Goal: Information Seeking & Learning: Learn about a topic

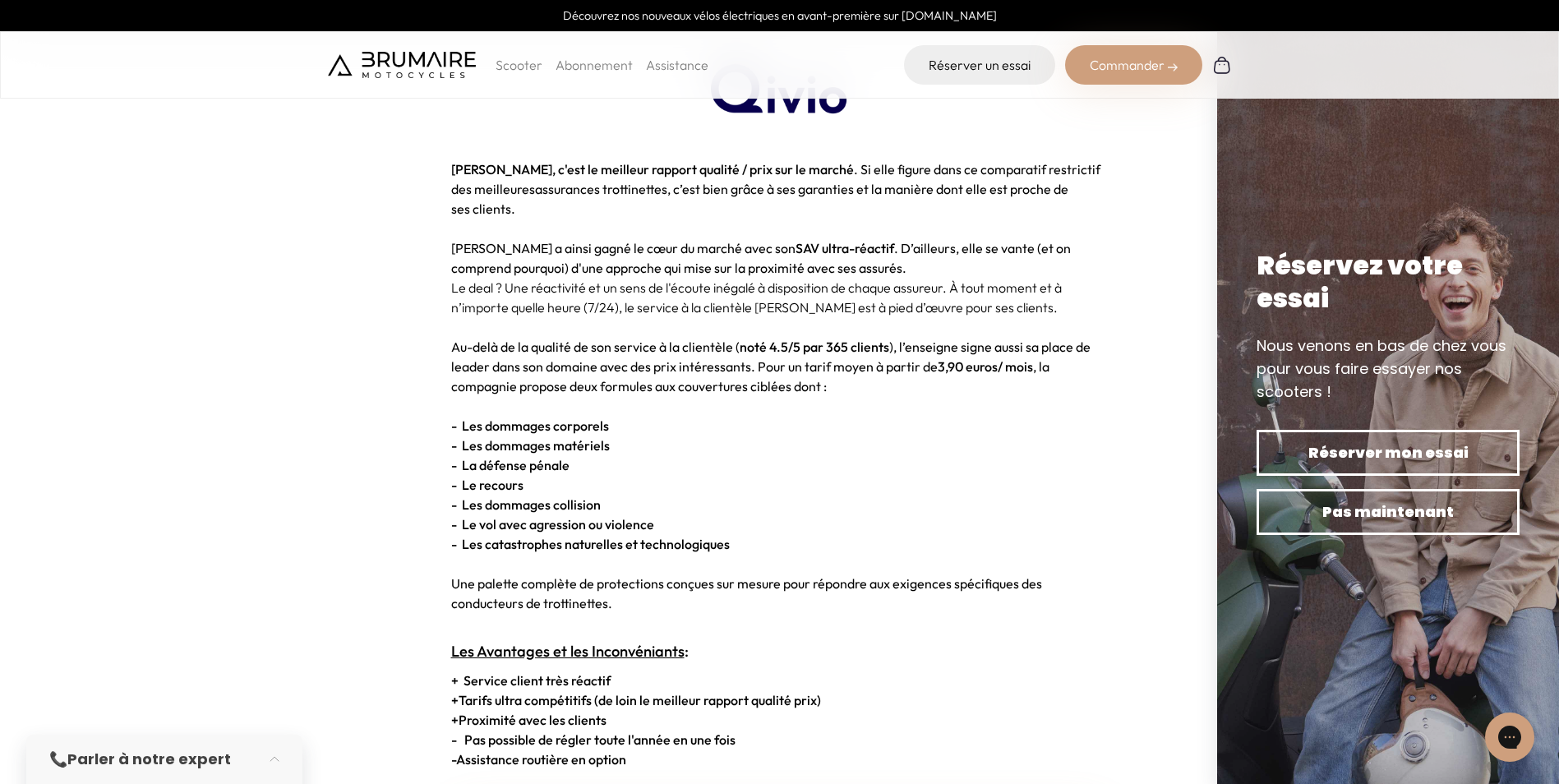
scroll to position [1644, 0]
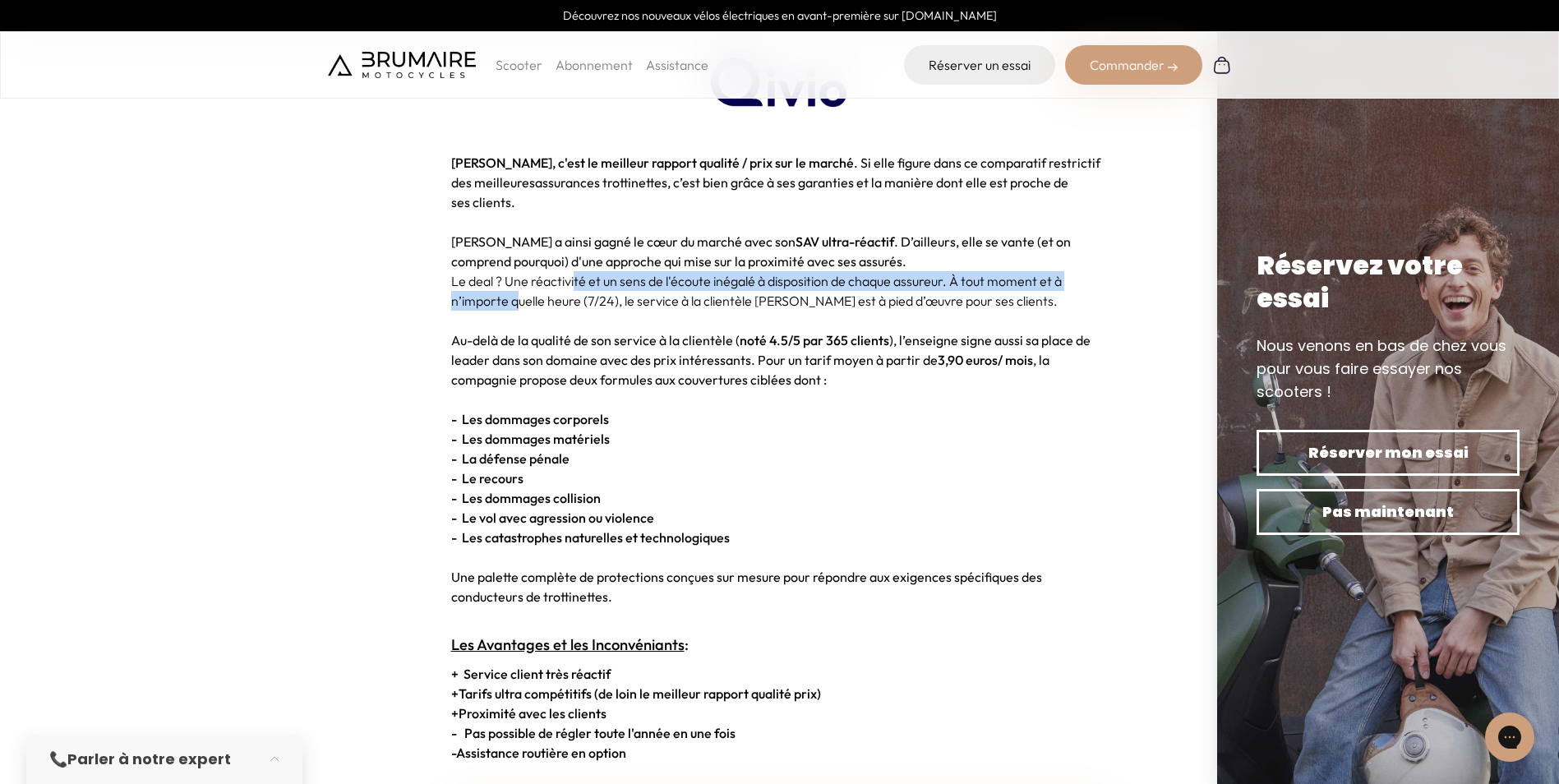
drag, startPoint x: 515, startPoint y: 300, endPoint x: 574, endPoint y: 287, distance: 60.4
click at [574, 287] on p "Le deal ? Une réactivité et un sens de l'écoute inégalé à disposition de chaque…" at bounding box center [780, 290] width 657 height 40
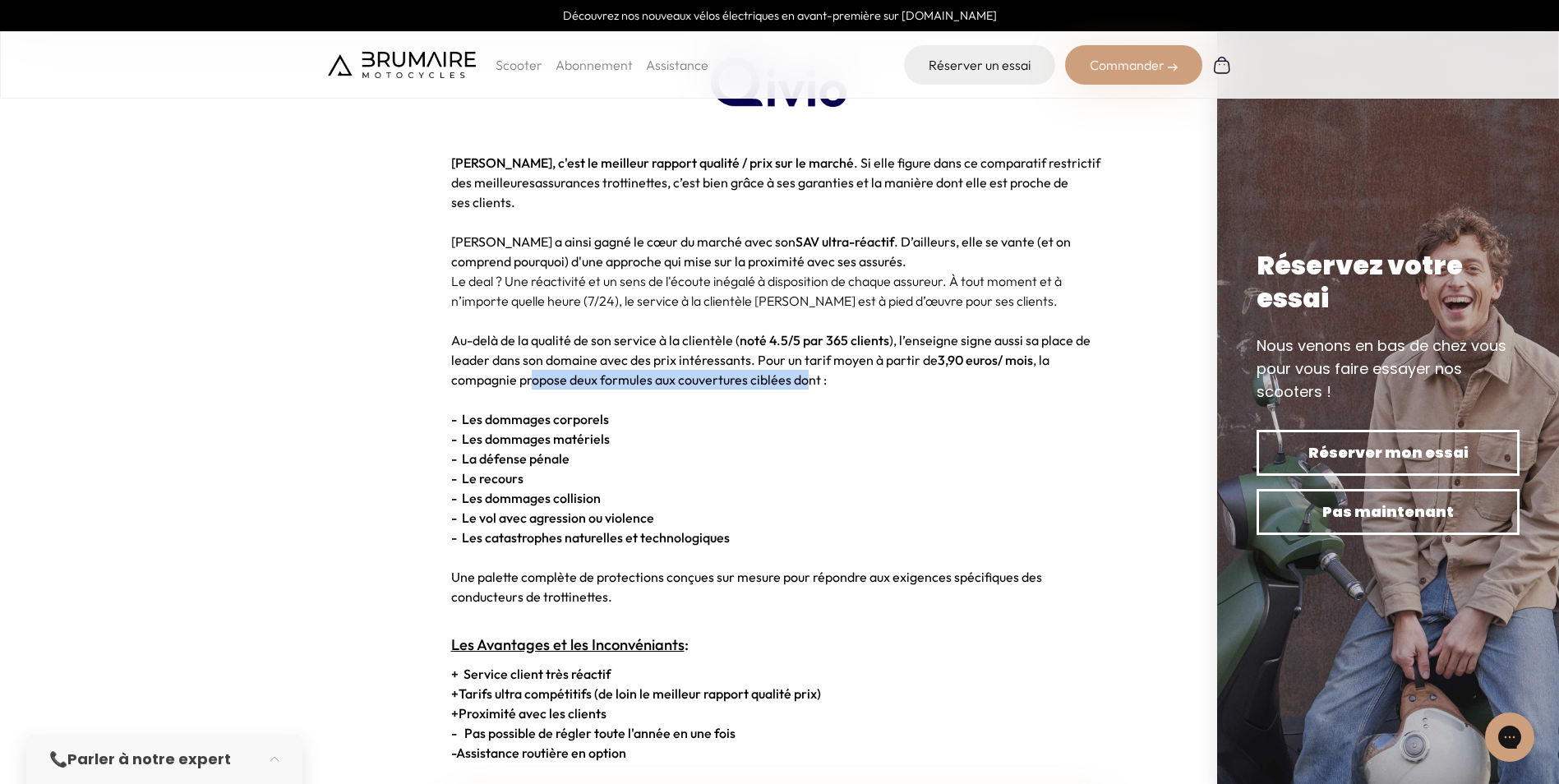
drag, startPoint x: 534, startPoint y: 381, endPoint x: 808, endPoint y: 382, distance: 274.0
click at [808, 382] on span "Au-delà de la qualité de son service à la clientèle ( noté 4.5/5 par 365 client…" at bounding box center [771, 360] width 640 height 55
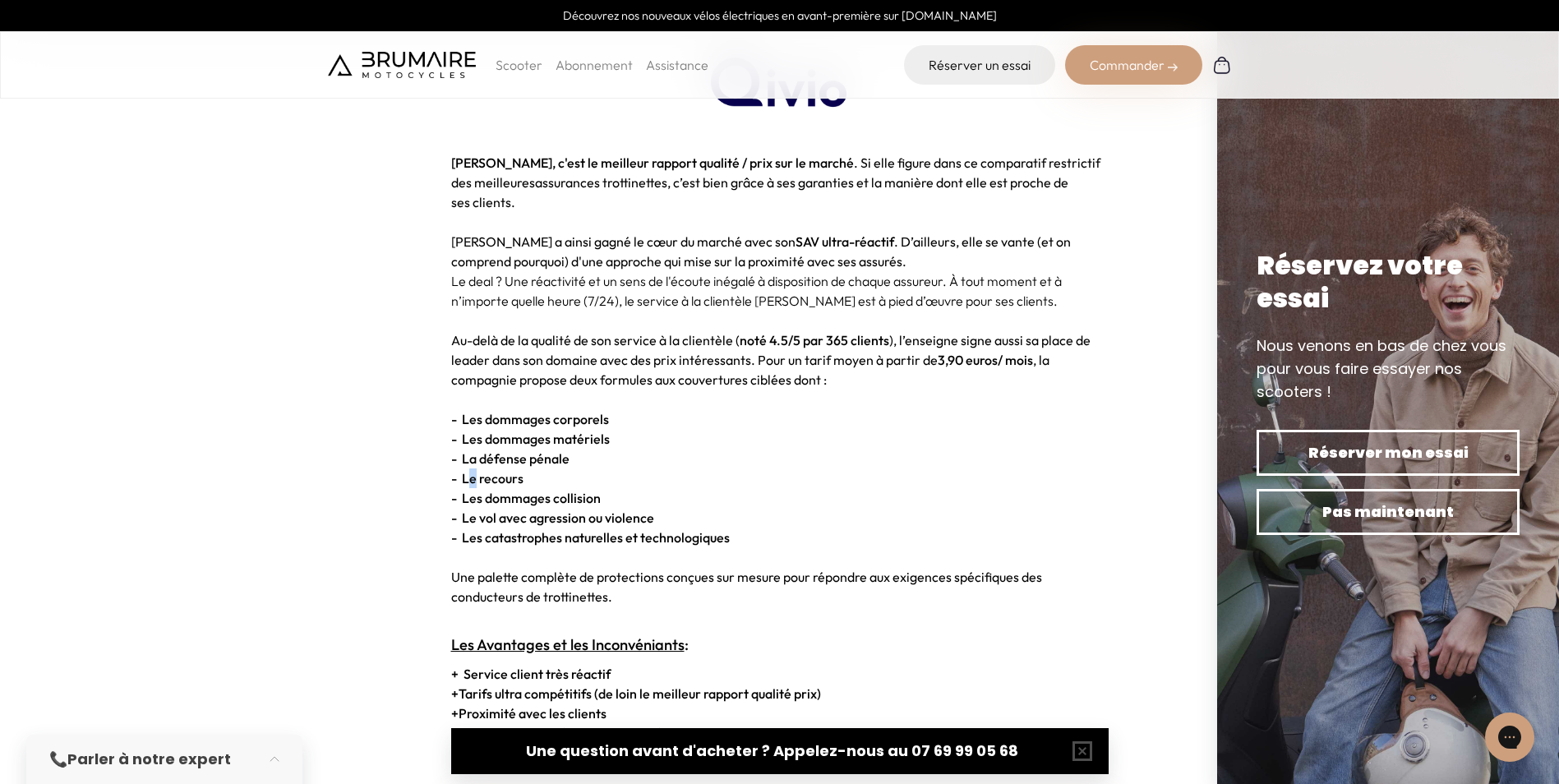
drag, startPoint x: 466, startPoint y: 480, endPoint x: 477, endPoint y: 484, distance: 11.7
click at [477, 484] on strong "- Le recours" at bounding box center [487, 478] width 72 height 17
drag, startPoint x: 477, startPoint y: 484, endPoint x: 632, endPoint y: 521, distance: 159.4
click at [632, 521] on strong "- Le vol avec agression ou violence" at bounding box center [553, 518] width 203 height 17
drag, startPoint x: 632, startPoint y: 521, endPoint x: 570, endPoint y: 539, distance: 64.6
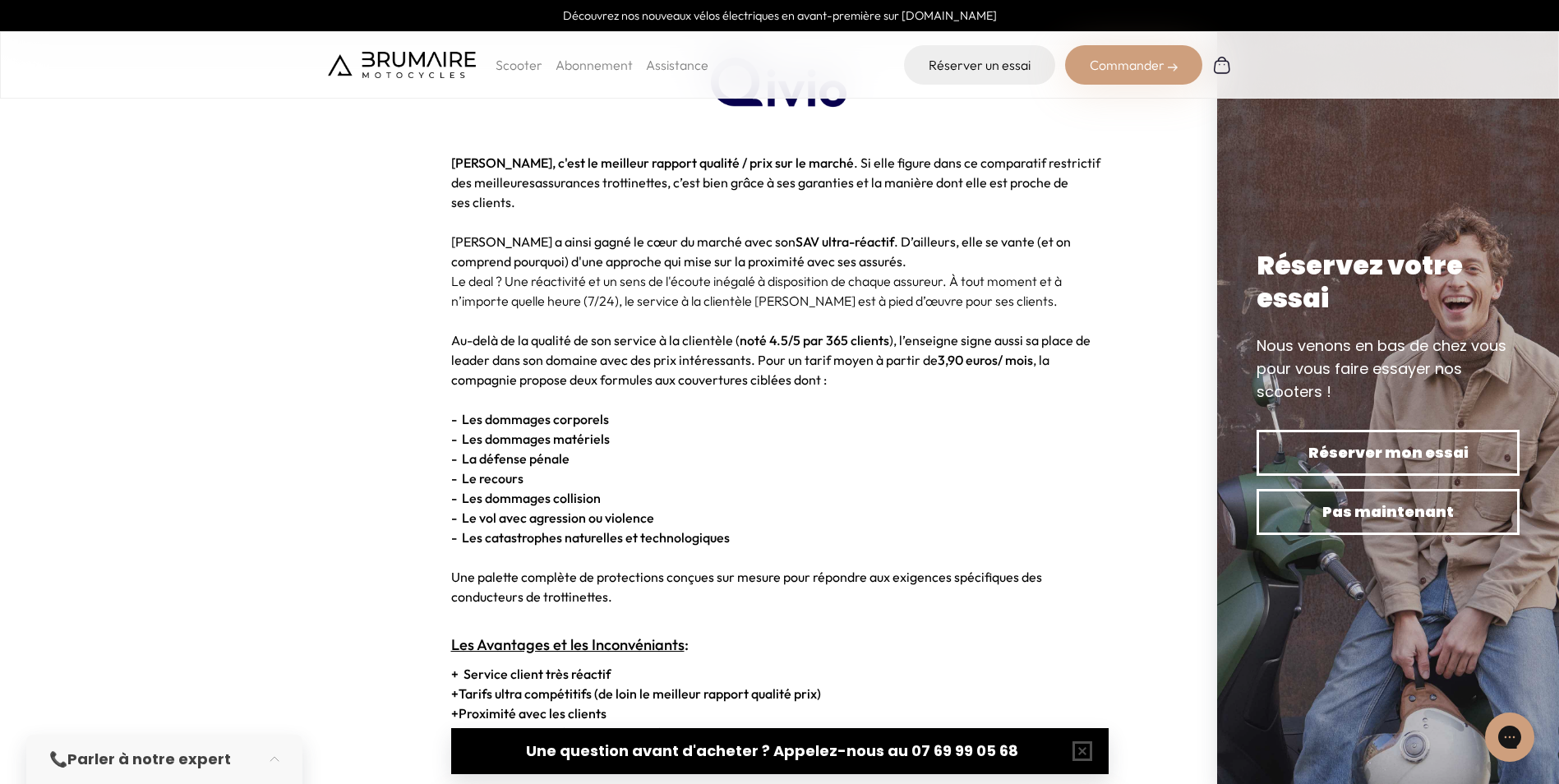
click at [570, 539] on strong "- Les catastrophes naturelles et technologiques" at bounding box center [590, 537] width 278 height 17
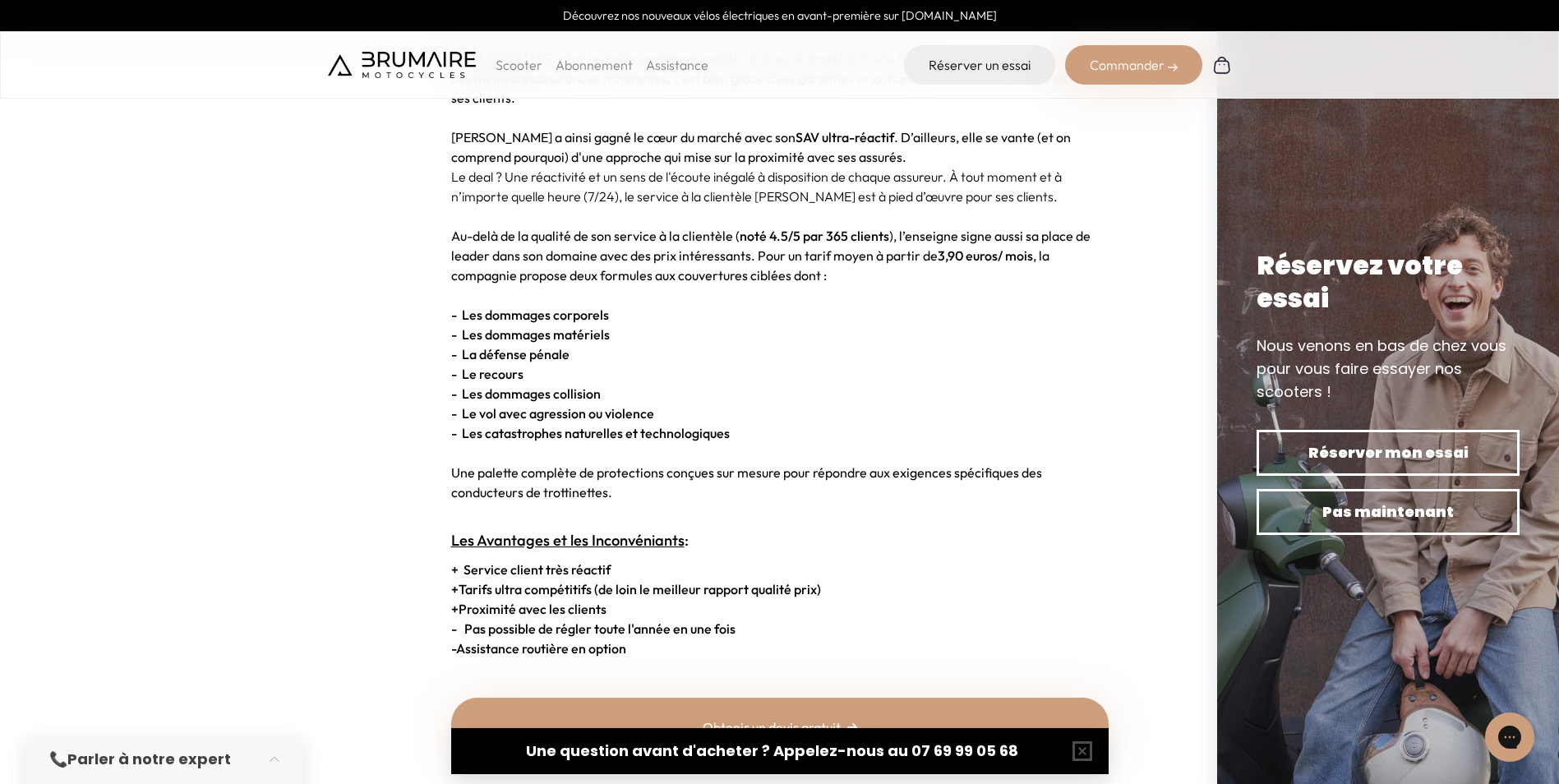
scroll to position [1808, 0]
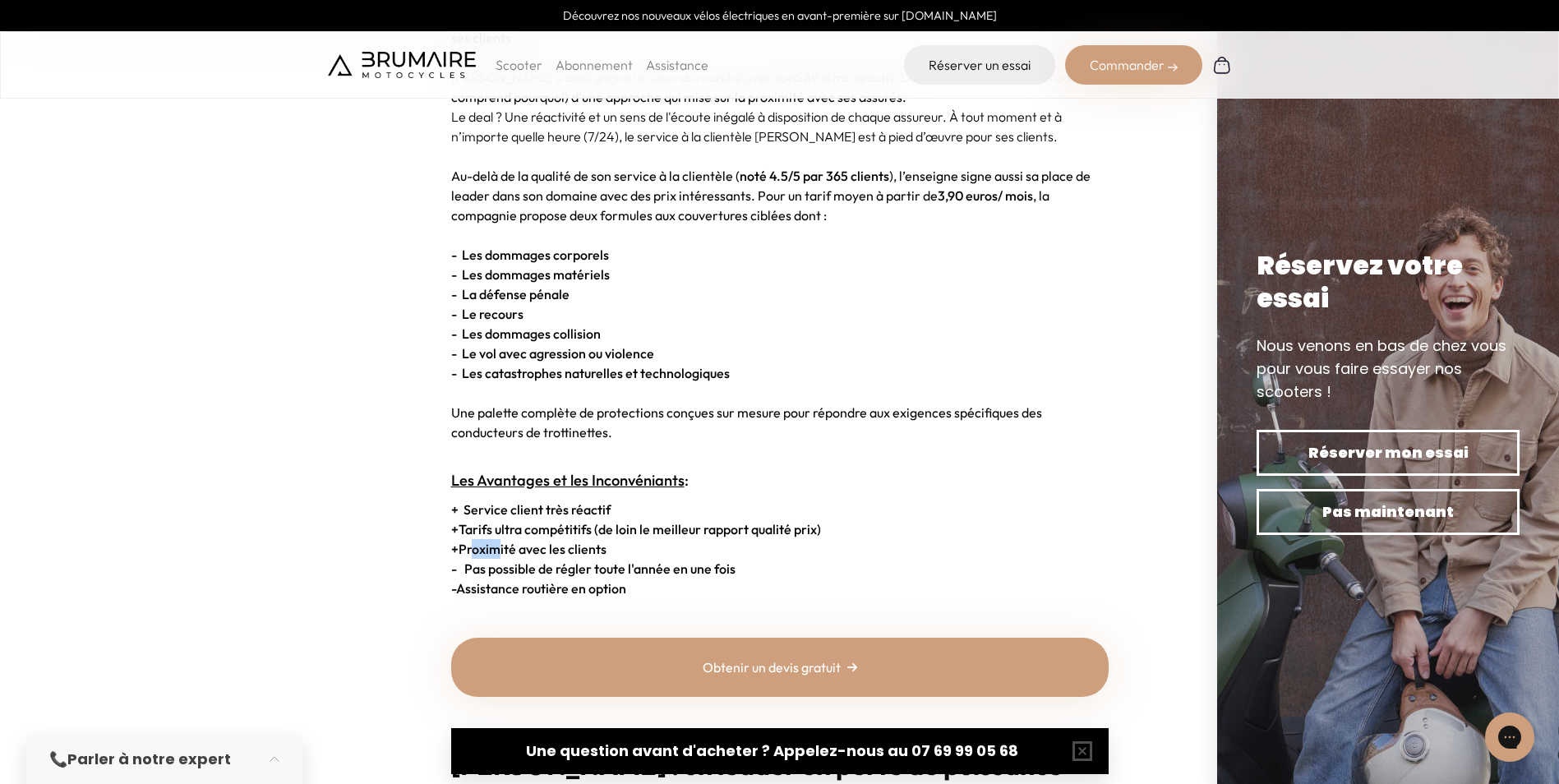
drag, startPoint x: 481, startPoint y: 549, endPoint x: 503, endPoint y: 552, distance: 22.2
click at [503, 552] on strong "+ Proximité avec les clients" at bounding box center [529, 549] width 155 height 17
drag, startPoint x: 503, startPoint y: 552, endPoint x: 695, endPoint y: 559, distance: 192.1
click at [691, 569] on span "- Pas possible de régler toute l'année en une fois" at bounding box center [594, 569] width 285 height 17
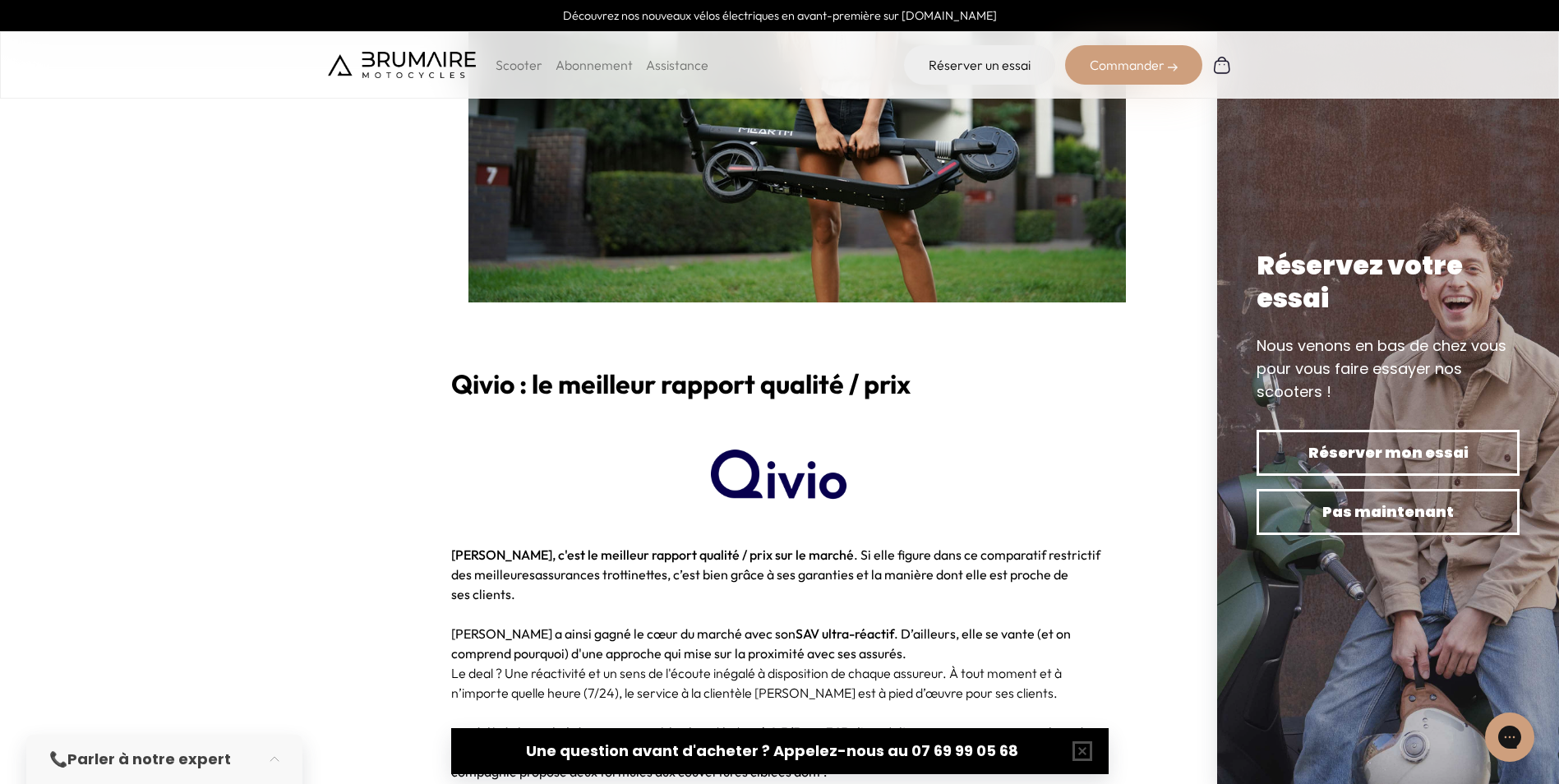
scroll to position [1371, 0]
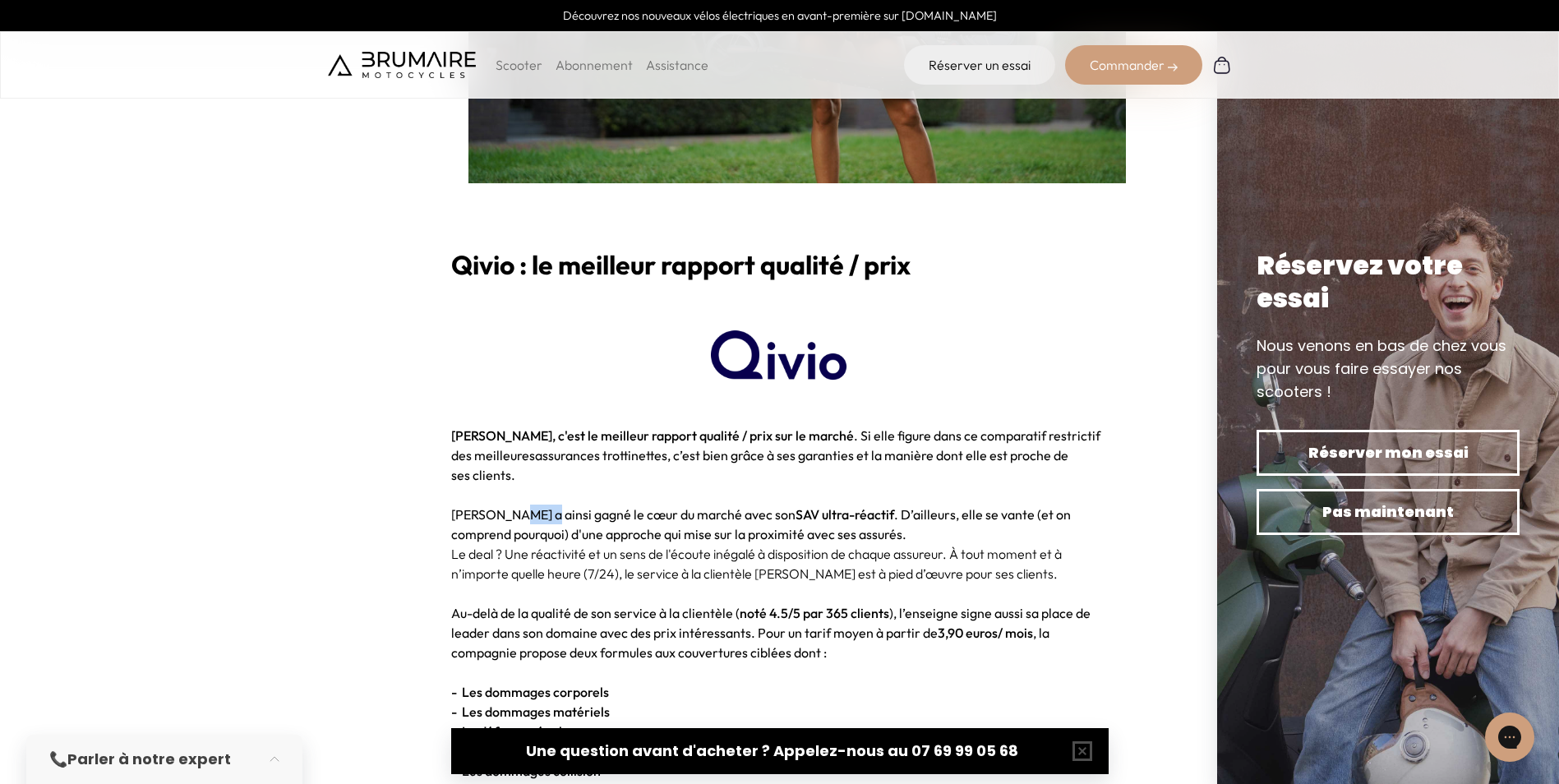
drag, startPoint x: 506, startPoint y: 517, endPoint x: 535, endPoint y: 519, distance: 29.1
click at [535, 519] on span "[PERSON_NAME] a ainsi gagné le cœur du marché avec son SAV ultra-réactif . D’ai…" at bounding box center [761, 524] width 620 height 36
click at [782, 369] on img at bounding box center [780, 360] width 137 height 66
click at [780, 370] on img at bounding box center [780, 360] width 137 height 66
drag, startPoint x: 660, startPoint y: 514, endPoint x: 890, endPoint y: 404, distance: 255.0
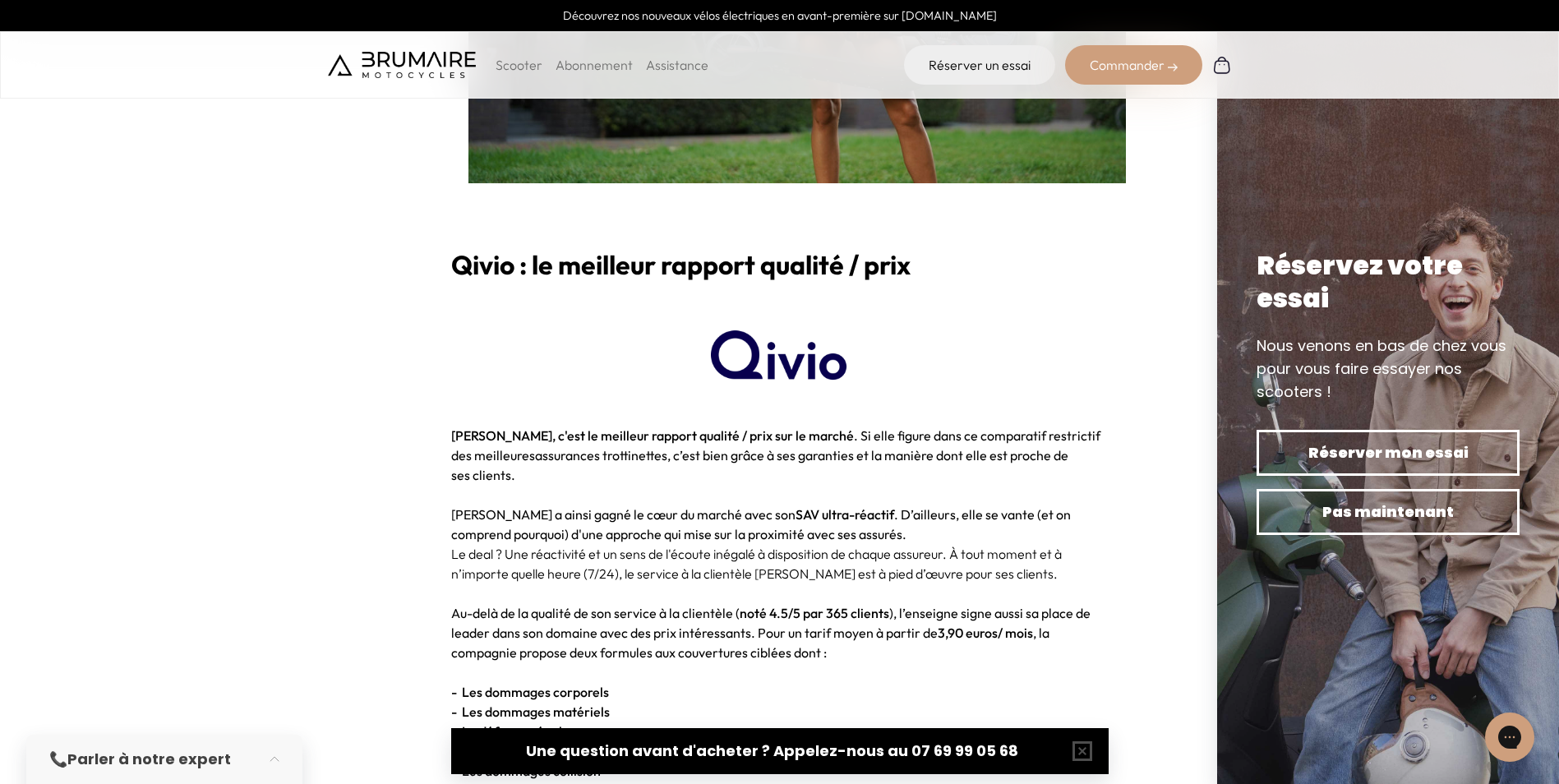
click at [660, 514] on span "[PERSON_NAME] a ainsi gagné le cœur du marché avec son SAV ultra-réactif . D’ai…" at bounding box center [761, 524] width 620 height 36
